Goal: Information Seeking & Learning: Understand process/instructions

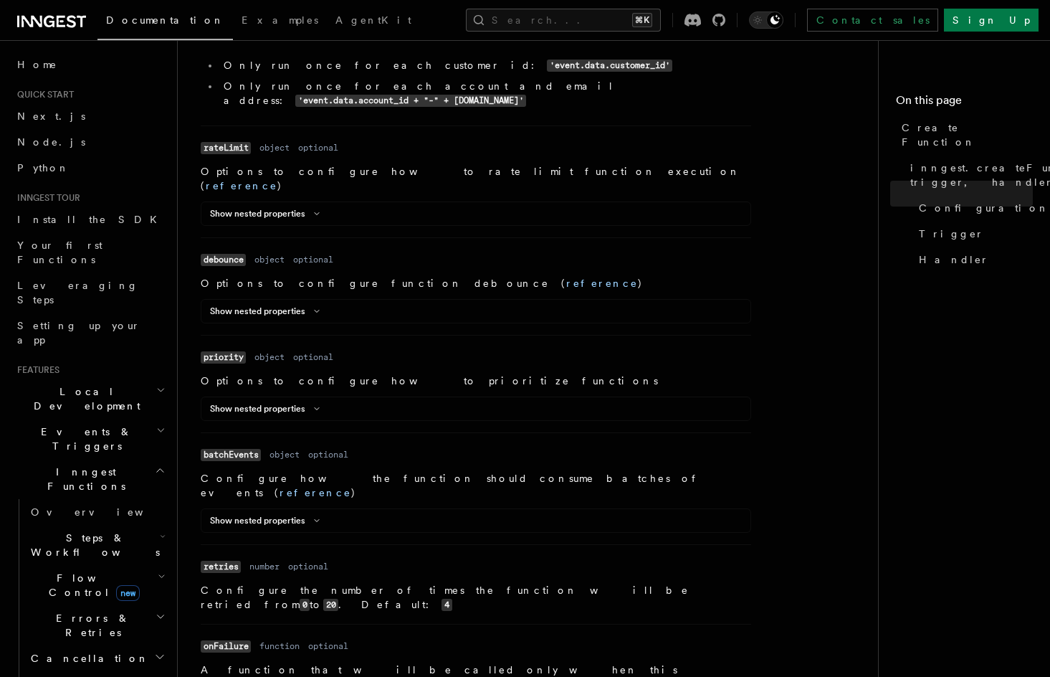
scroll to position [1041, 0]
click at [309, 517] on icon at bounding box center [316, 521] width 17 height 9
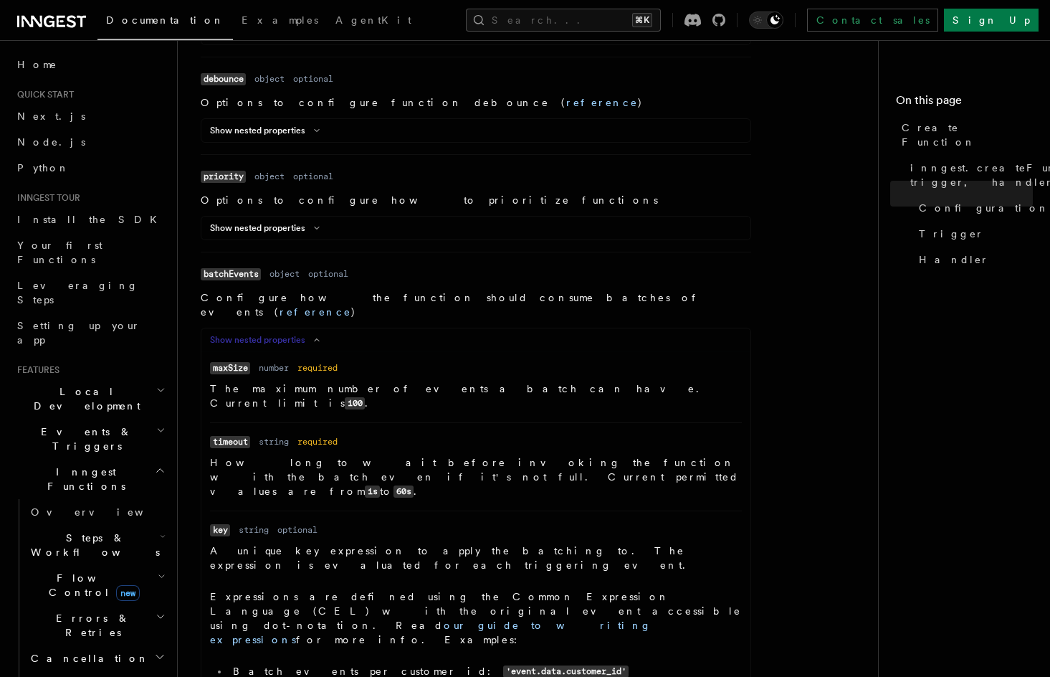
scroll to position [1967, 0]
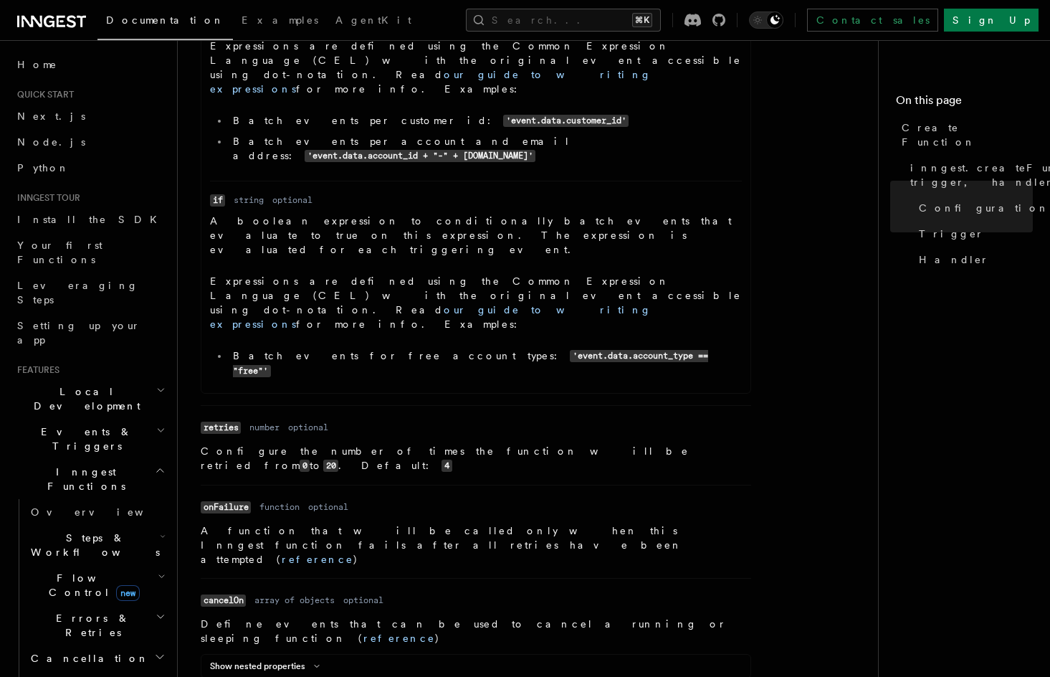
click at [305, 660] on button "Show nested properties" at bounding box center [267, 665] width 115 height 11
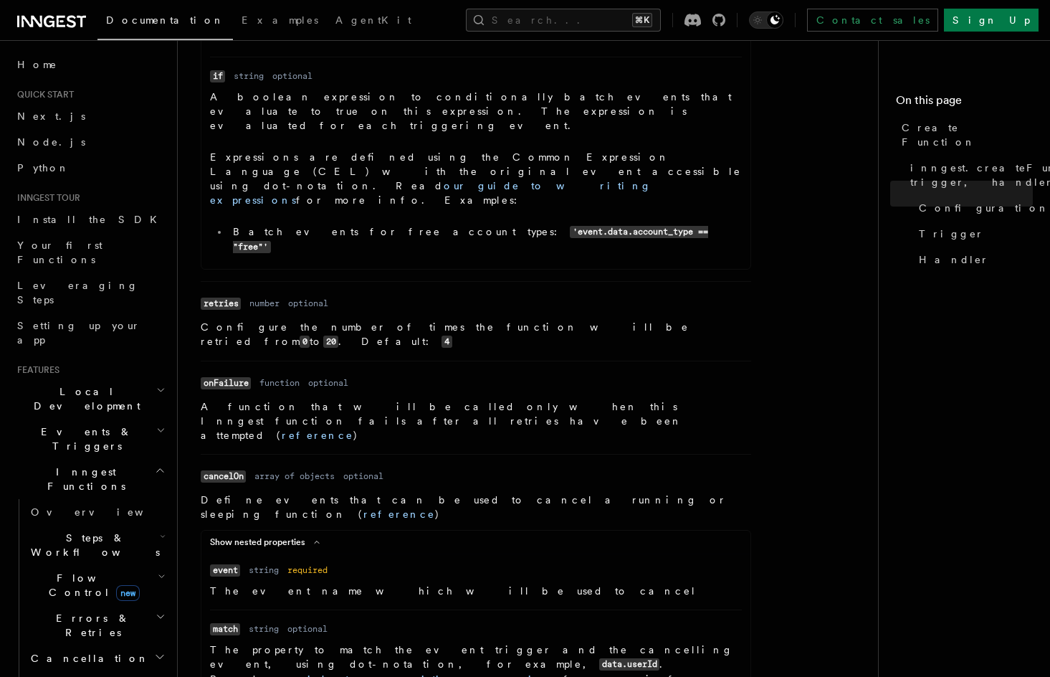
scroll to position [1888, 0]
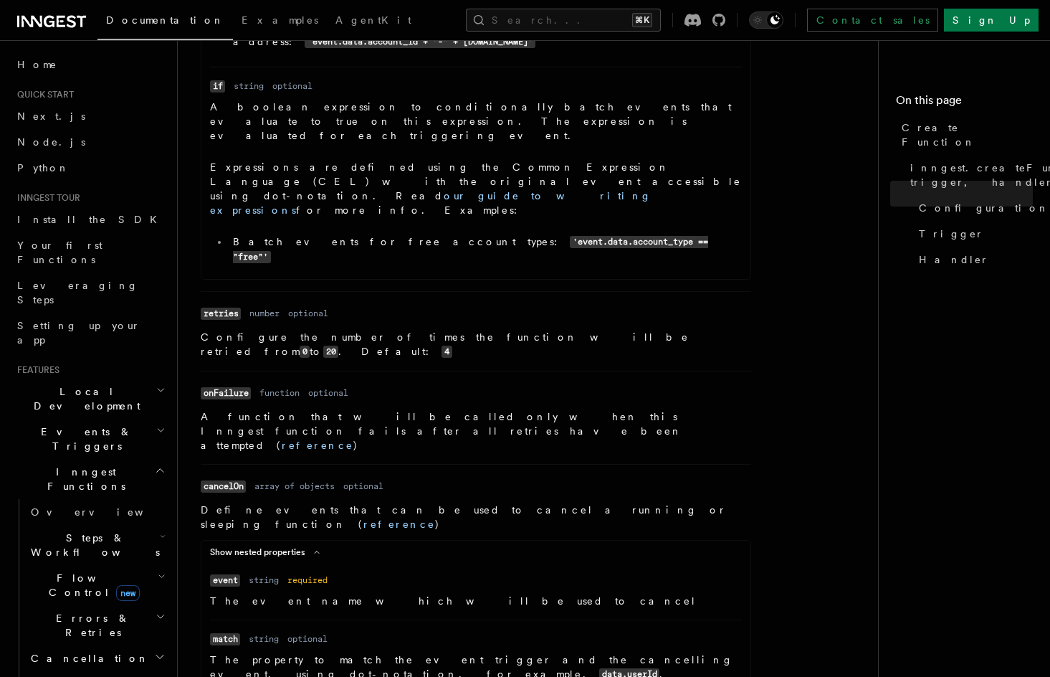
drag, startPoint x: 273, startPoint y: 303, endPoint x: 615, endPoint y: 313, distance: 342.0
click at [615, 652] on p "The property to match the event trigger and the cancelling event, using dot-not…" at bounding box center [476, 674] width 532 height 44
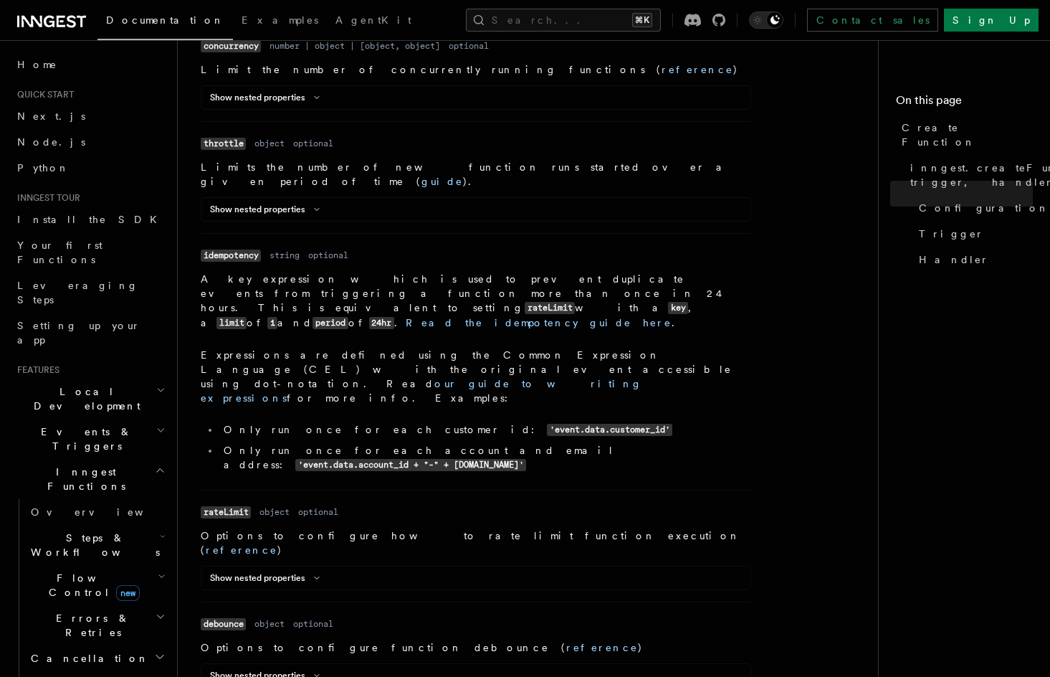
scroll to position [709, 0]
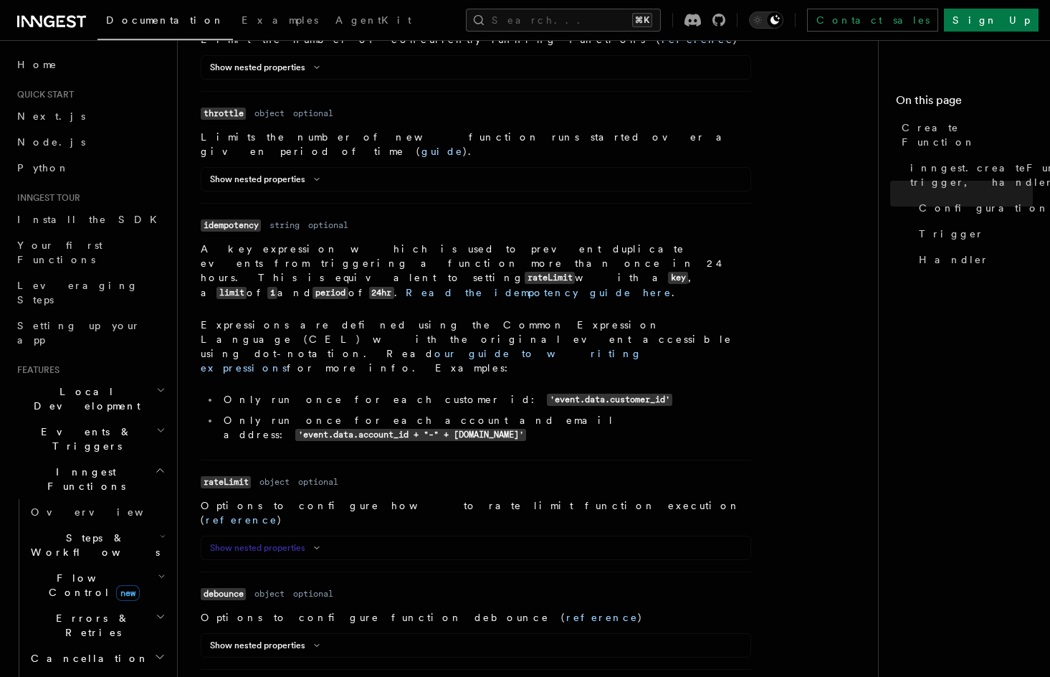
click at [295, 542] on button "Show nested properties" at bounding box center [267, 547] width 115 height 11
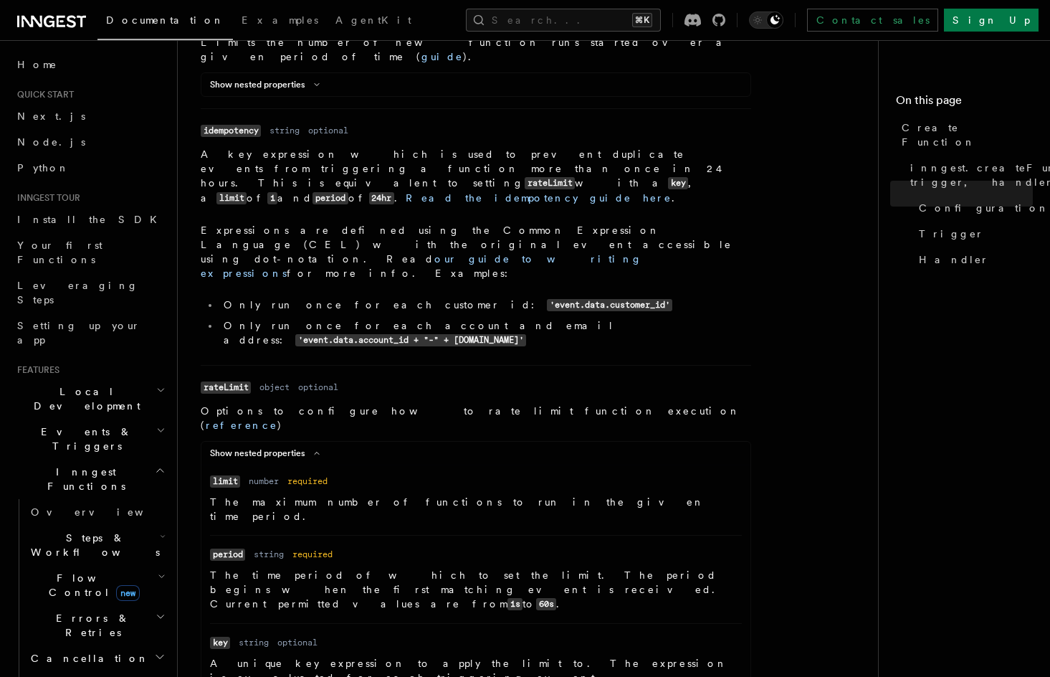
scroll to position [807, 0]
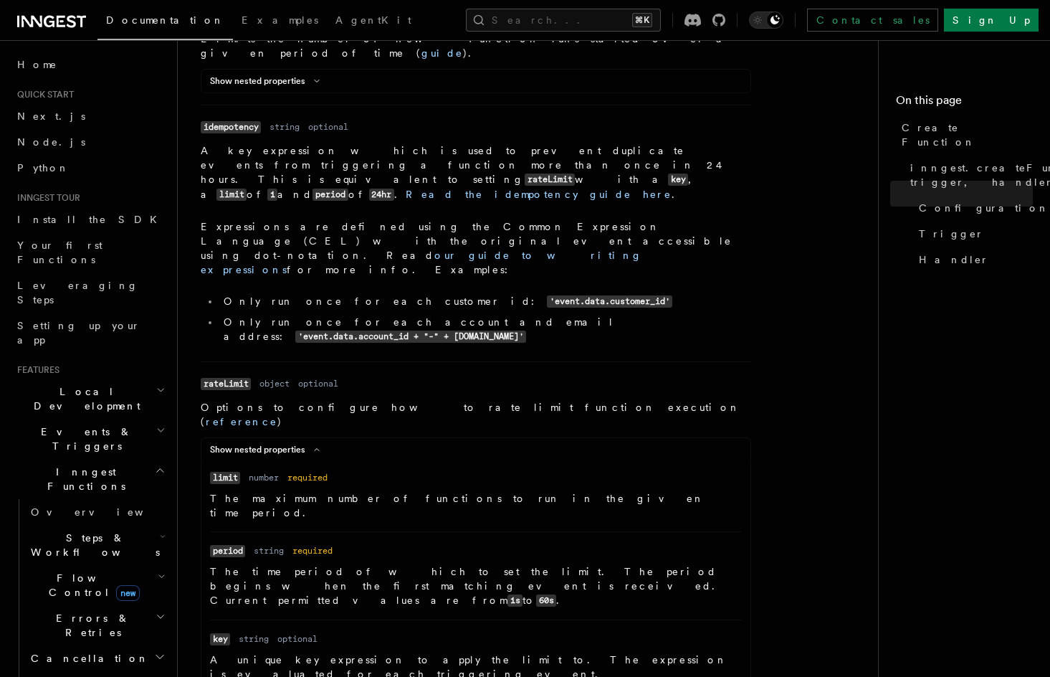
click at [218, 633] on code "key" at bounding box center [220, 639] width 20 height 12
copy code "key"
click at [320, 652] on p "A unique key expression to apply the limit to. The expression is evaluated for …" at bounding box center [476, 666] width 532 height 29
click at [222, 378] on code "rateLimit" at bounding box center [226, 384] width 50 height 12
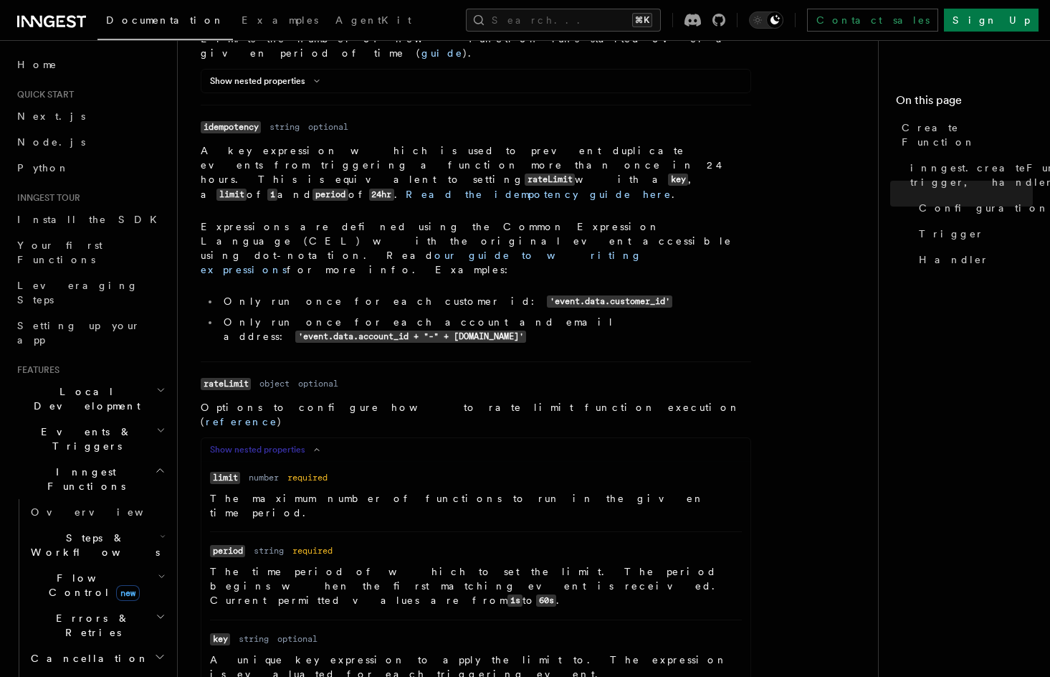
click at [310, 445] on icon at bounding box center [316, 449] width 17 height 9
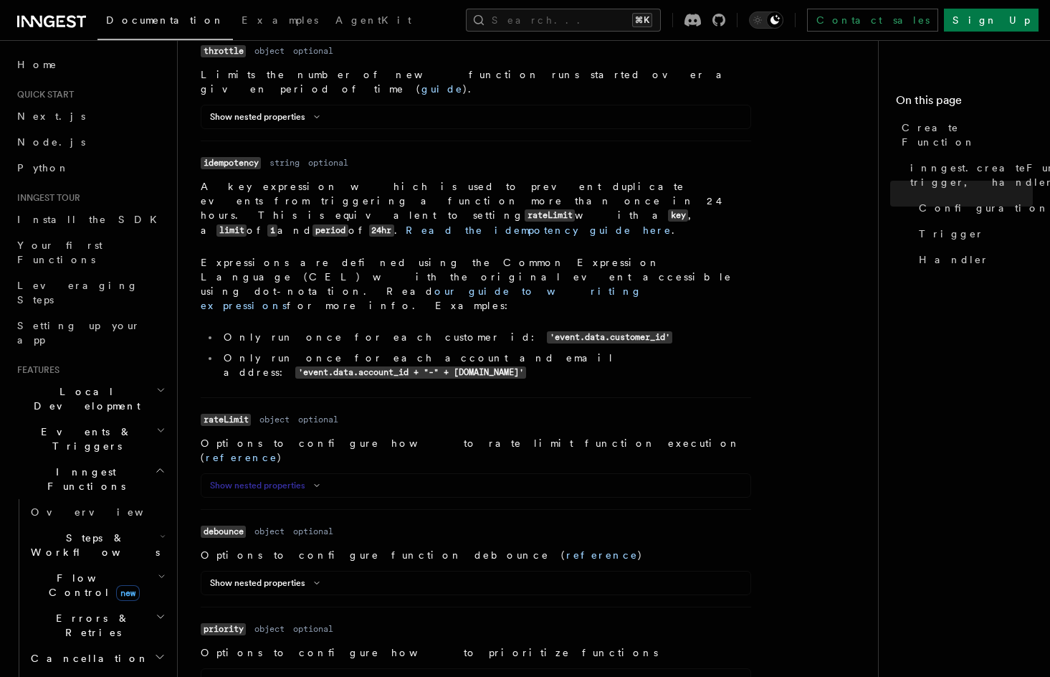
scroll to position [770, 0]
click at [291, 676] on button "Show nested properties" at bounding box center [267, 681] width 115 height 11
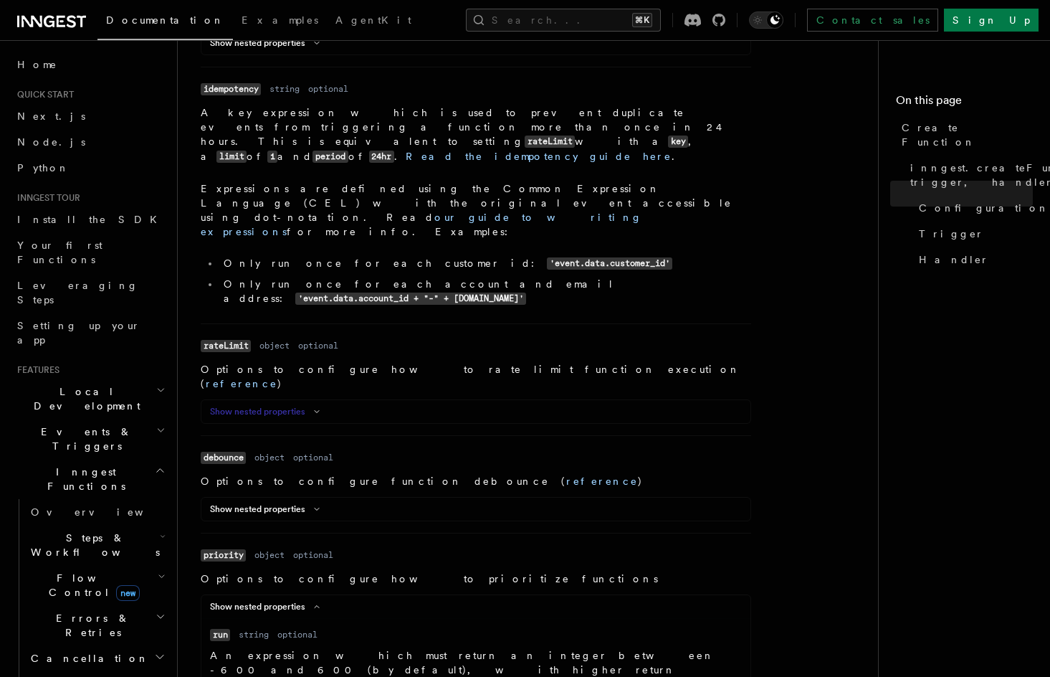
scroll to position [851, 0]
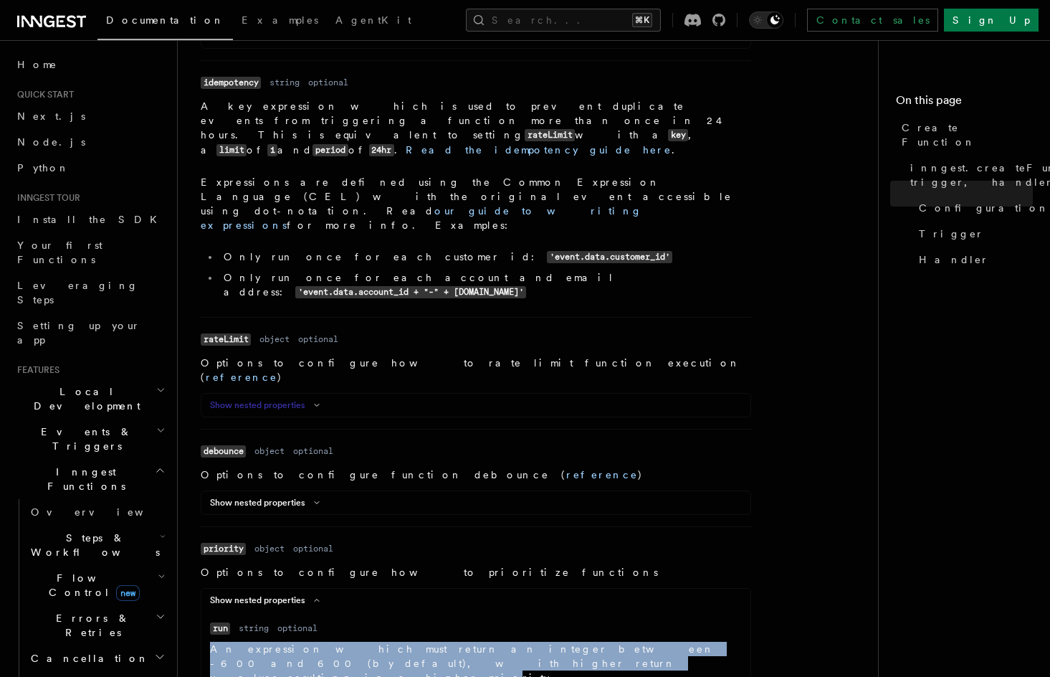
drag, startPoint x: 232, startPoint y: 513, endPoint x: 257, endPoint y: 527, distance: 28.5
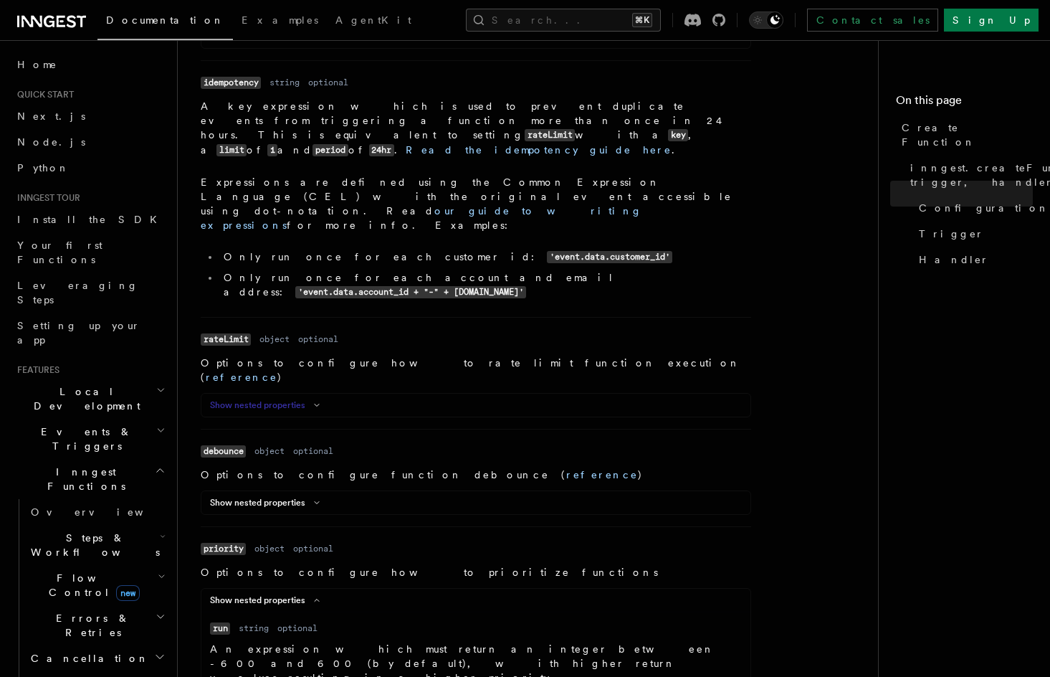
click at [266, 641] on p "An expression which must return an integer between -600 and 600 (by default), w…" at bounding box center [476, 662] width 532 height 43
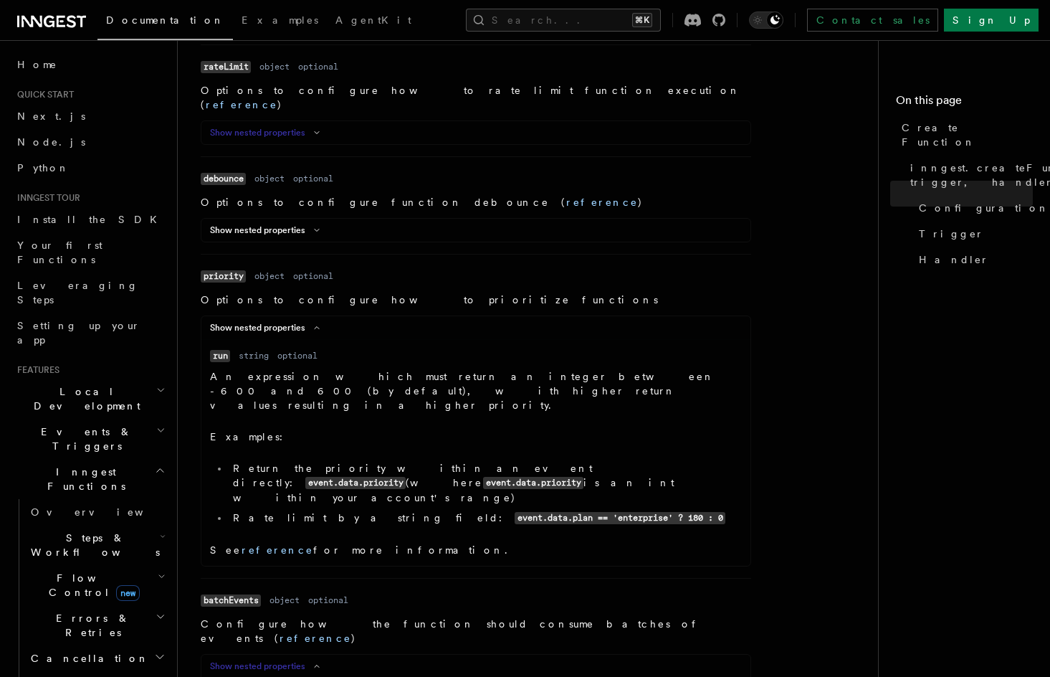
scroll to position [1125, 0]
